Goal: Find specific page/section: Find specific page/section

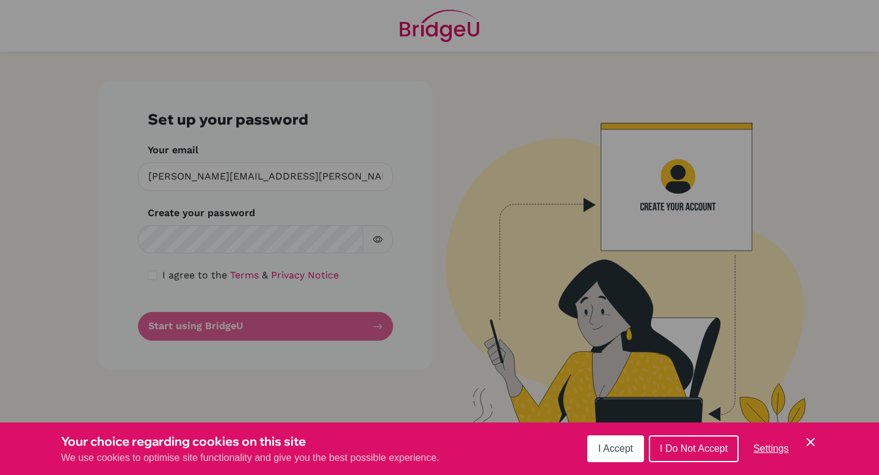
click at [603, 444] on span "I Accept" at bounding box center [615, 448] width 35 height 10
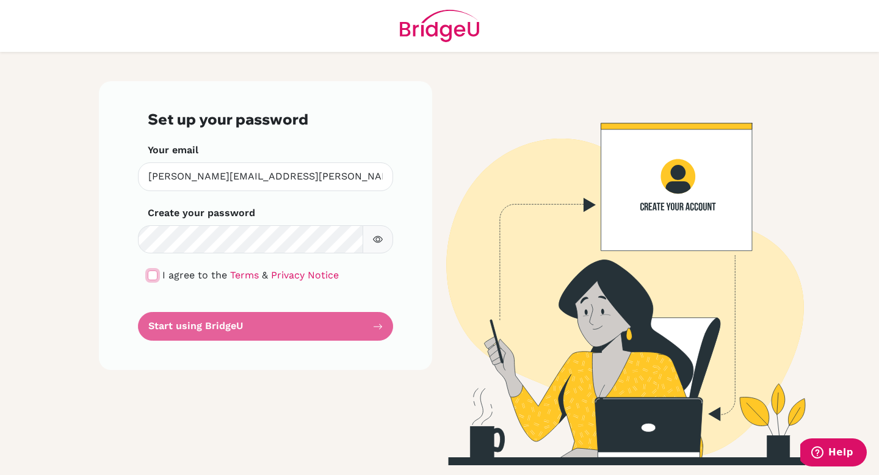
click at [155, 275] on input "checkbox" at bounding box center [153, 276] width 10 height 10
checkbox input "true"
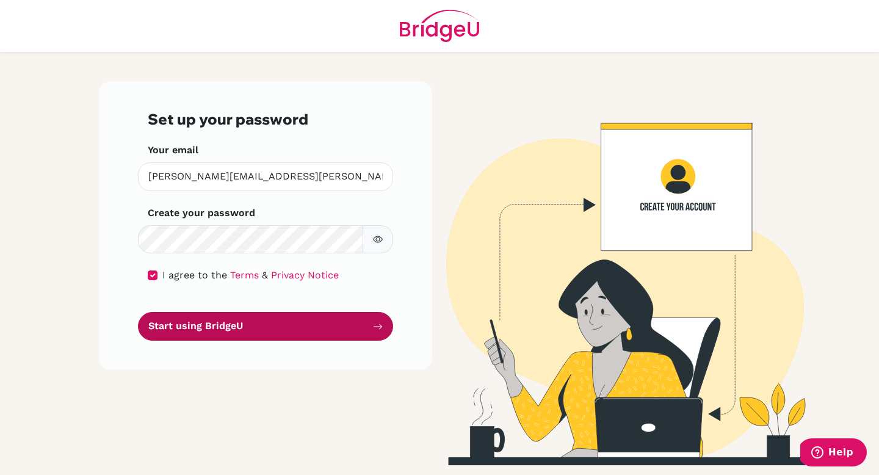
click at [235, 326] on button "Start using BridgeU" at bounding box center [265, 326] width 255 height 29
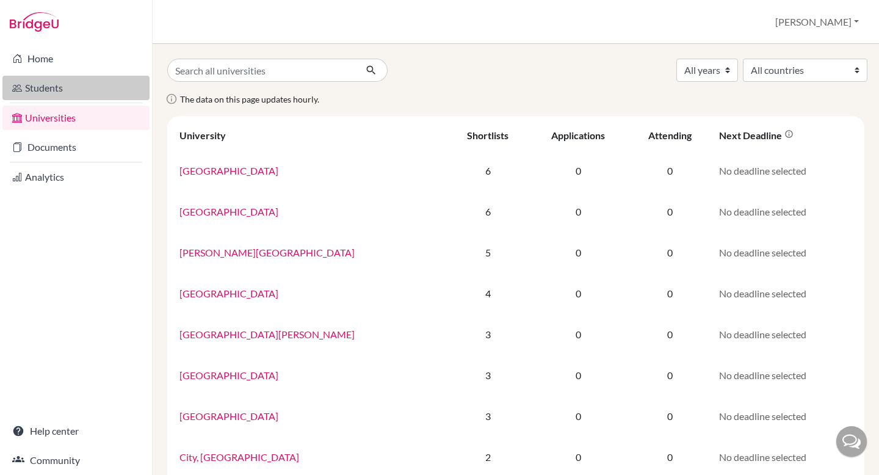
click at [68, 81] on link "Students" at bounding box center [75, 88] width 147 height 24
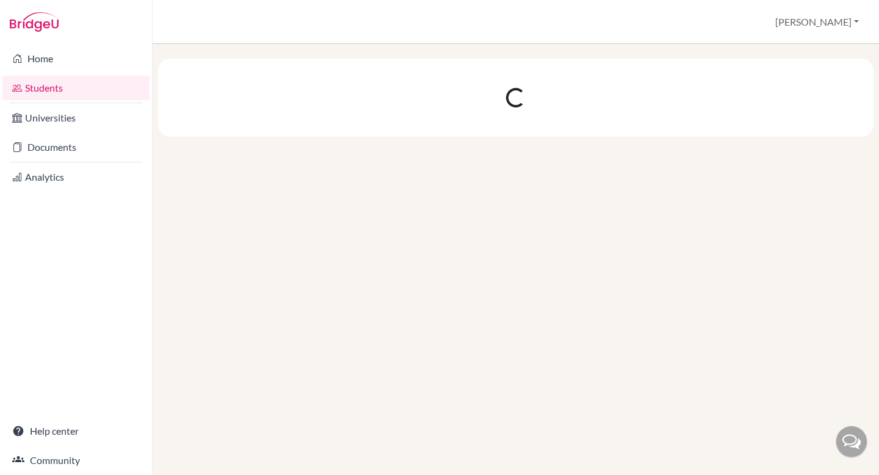
click at [58, 93] on link "Students" at bounding box center [75, 88] width 147 height 24
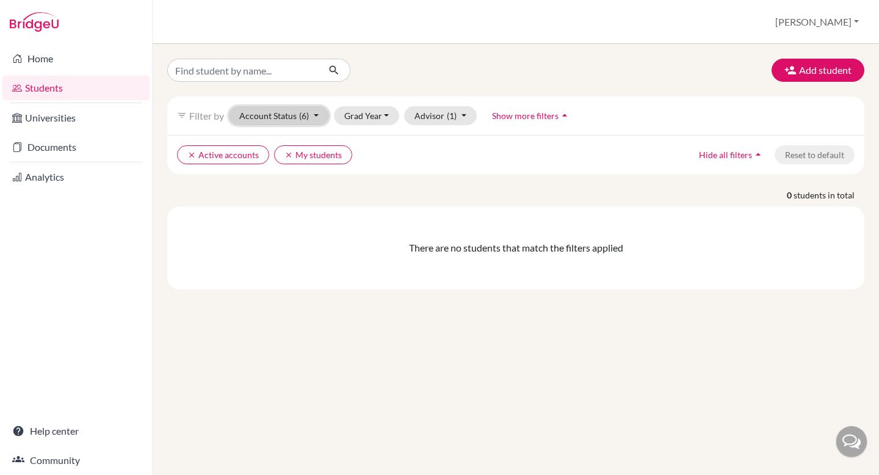
click at [282, 115] on button "Account Status (6)" at bounding box center [279, 115] width 100 height 19
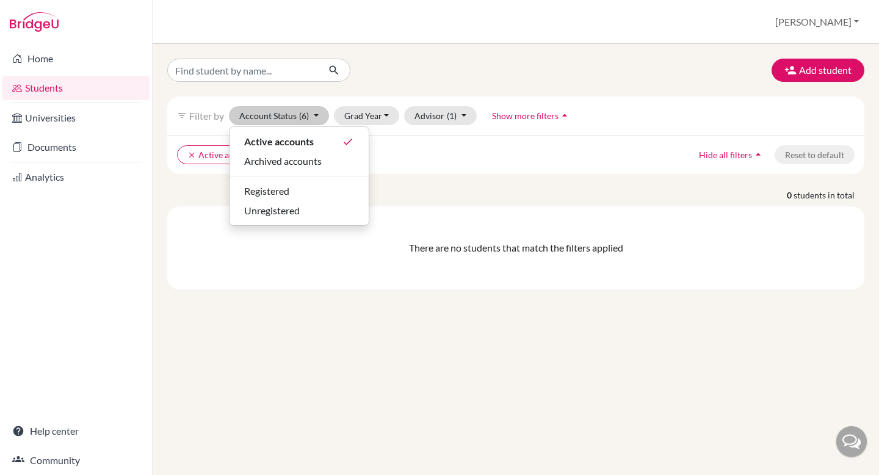
click at [343, 352] on div "Add student filter_list Filter by Account Status (6) Active accounts done Archi…" at bounding box center [516, 259] width 727 height 431
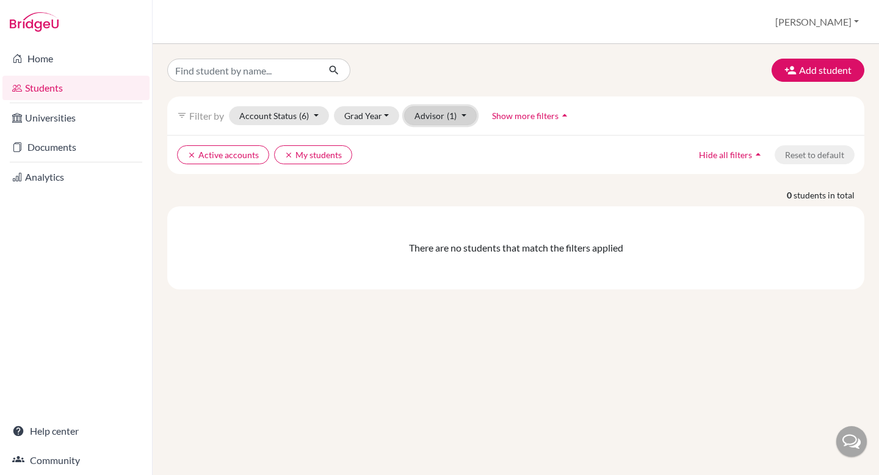
click at [435, 117] on button "Advisor (1)" at bounding box center [440, 115] width 73 height 19
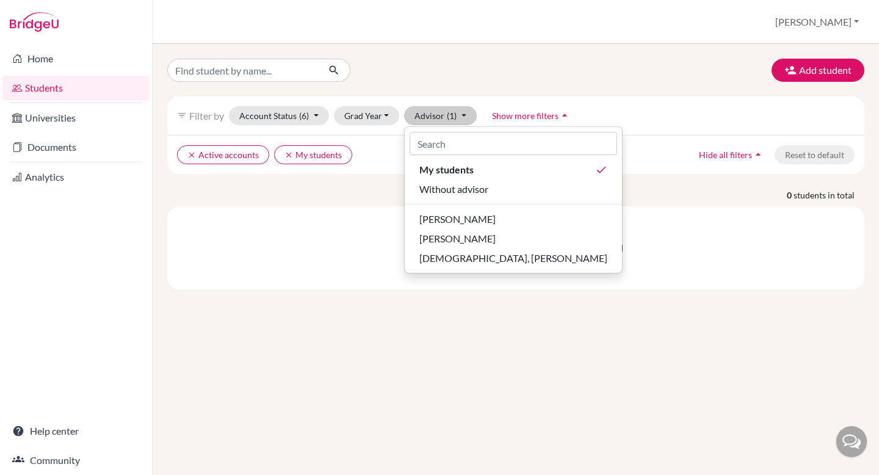
click at [456, 363] on div "Add student filter_list Filter by Account Status (6) Active accounts done Archi…" at bounding box center [516, 259] width 727 height 431
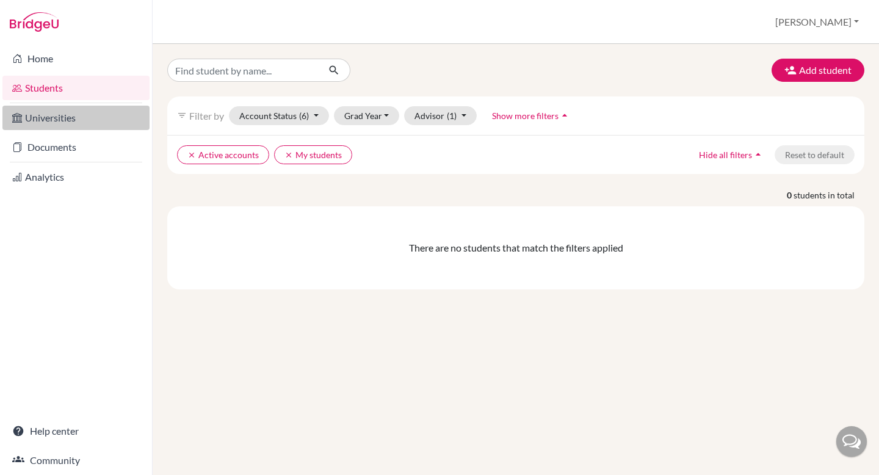
click at [60, 111] on link "Universities" at bounding box center [75, 118] width 147 height 24
